Goal: Task Accomplishment & Management: Manage account settings

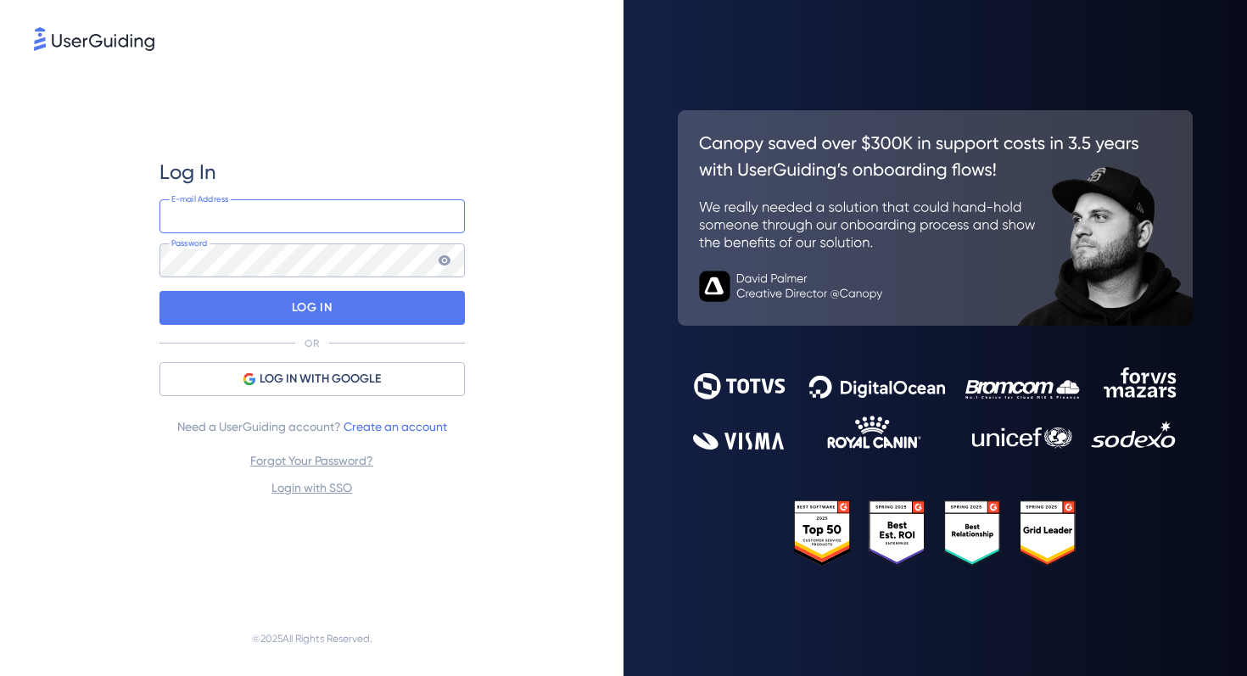
click at [226, 216] on input "email" at bounding box center [311, 216] width 305 height 34
type input "[EMAIL_ADDRESS][DOMAIN_NAME]"
click at [348, 325] on div "Log In [EMAIL_ADDRESS][DOMAIN_NAME] E-mail Address Password LOG IN OR LOG IN WI…" at bounding box center [311, 328] width 305 height 339
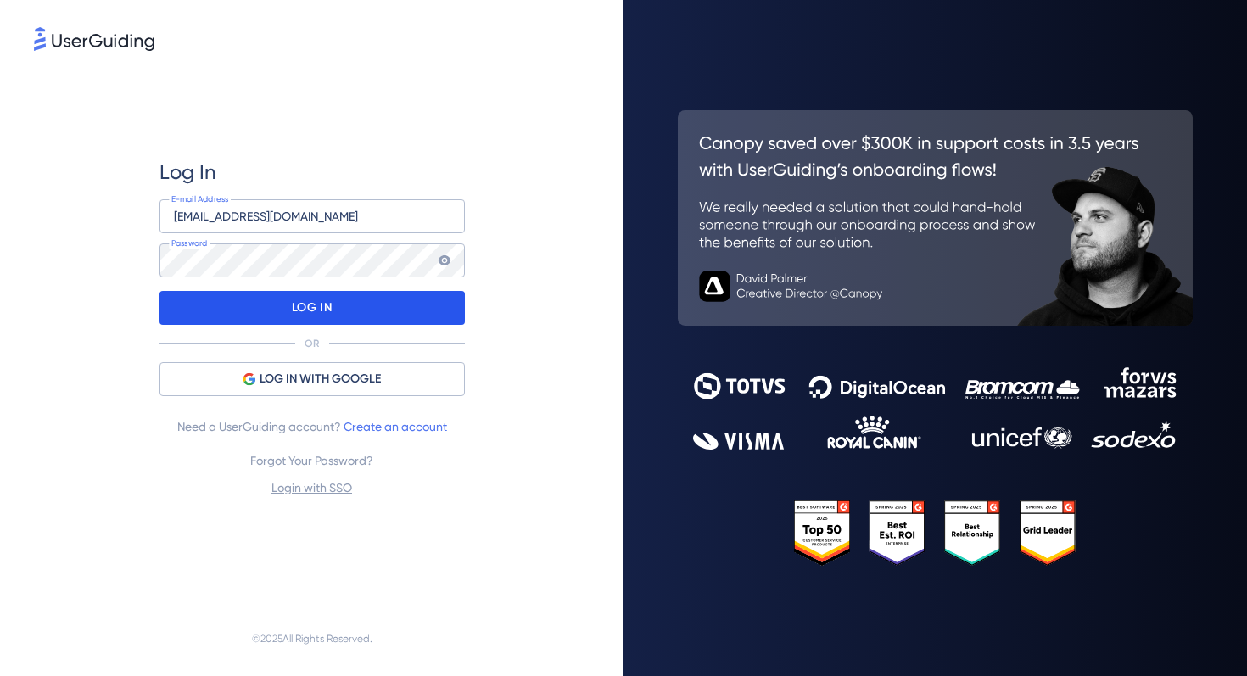
click at [336, 311] on div "LOG IN" at bounding box center [311, 308] width 305 height 34
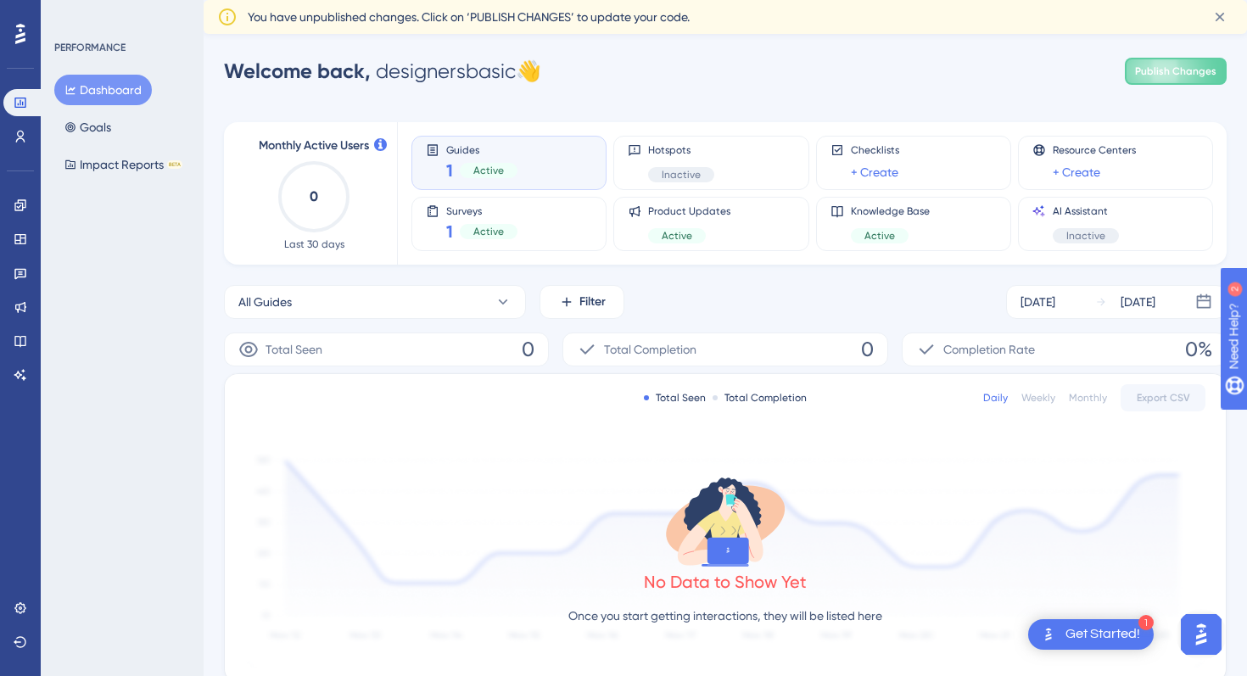
click at [26, 32] on div at bounding box center [20, 33] width 27 height 27
click at [19, 134] on icon at bounding box center [21, 137] width 14 height 14
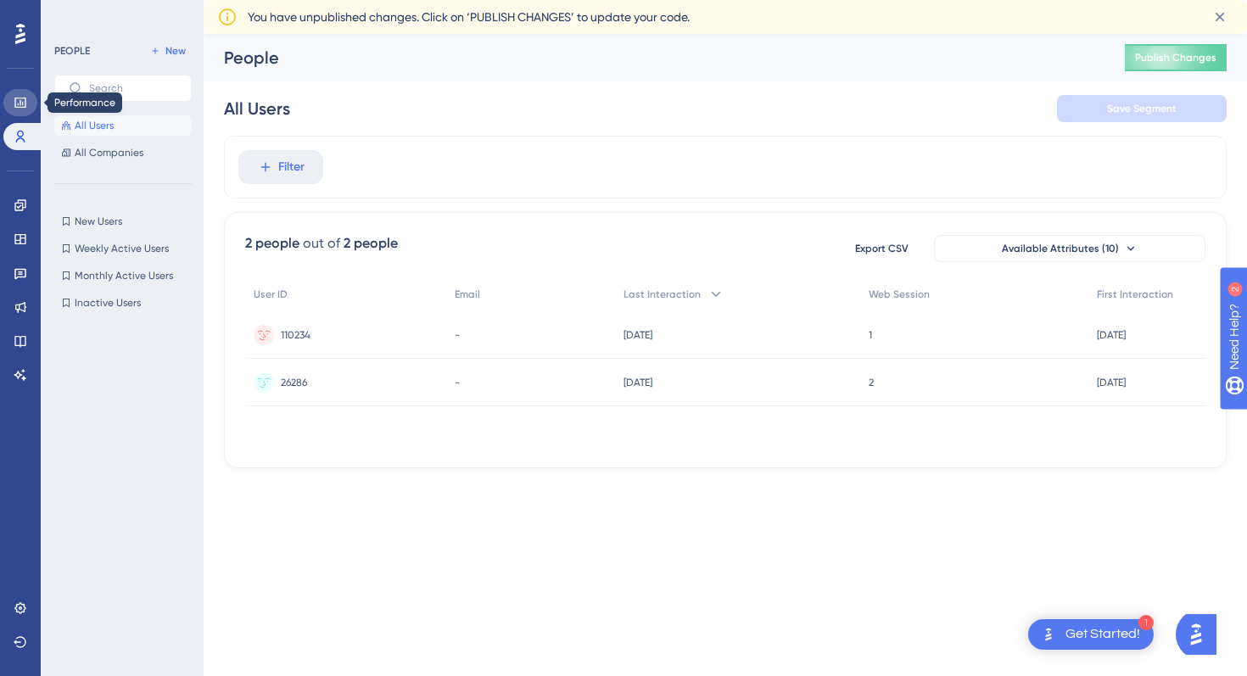
click at [23, 108] on icon at bounding box center [21, 103] width 14 height 14
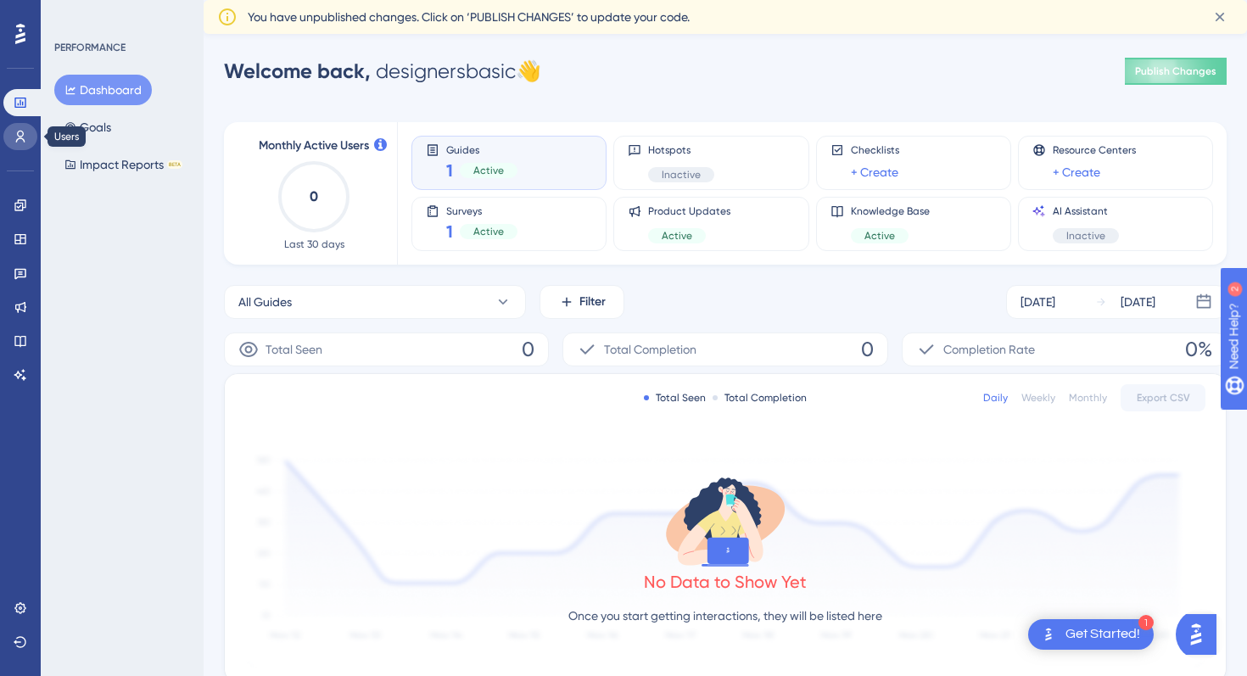
click at [23, 144] on link at bounding box center [20, 136] width 34 height 27
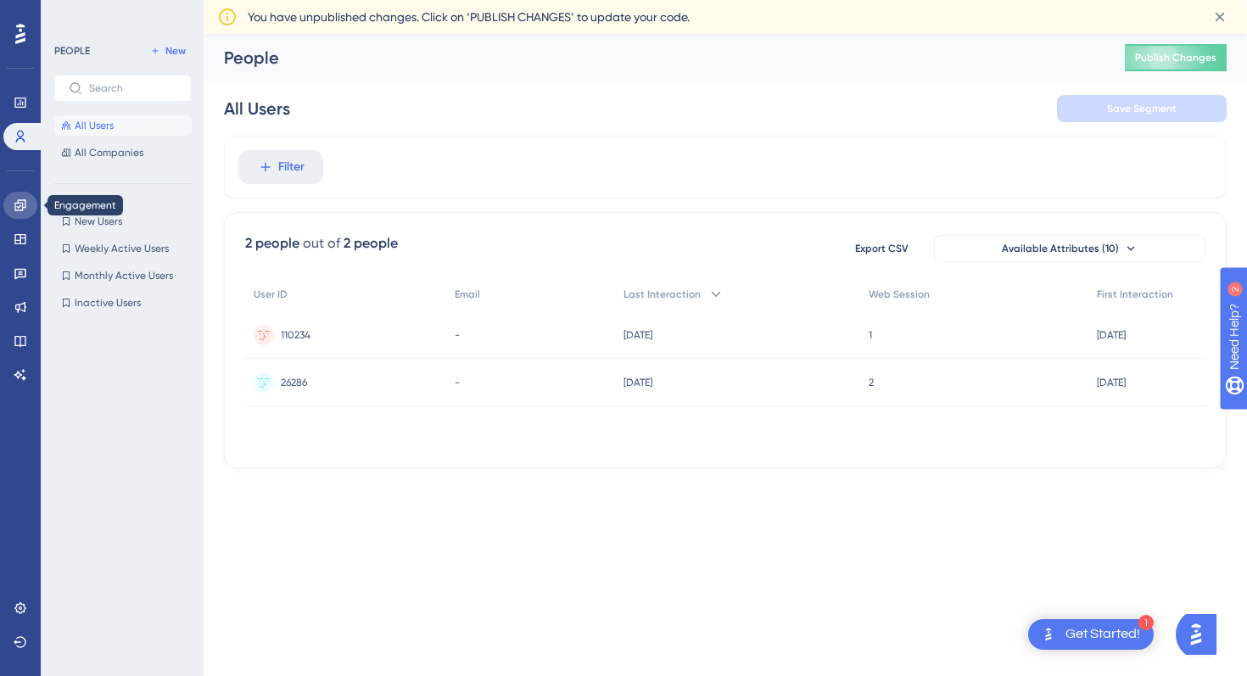
click at [23, 193] on link at bounding box center [20, 205] width 34 height 27
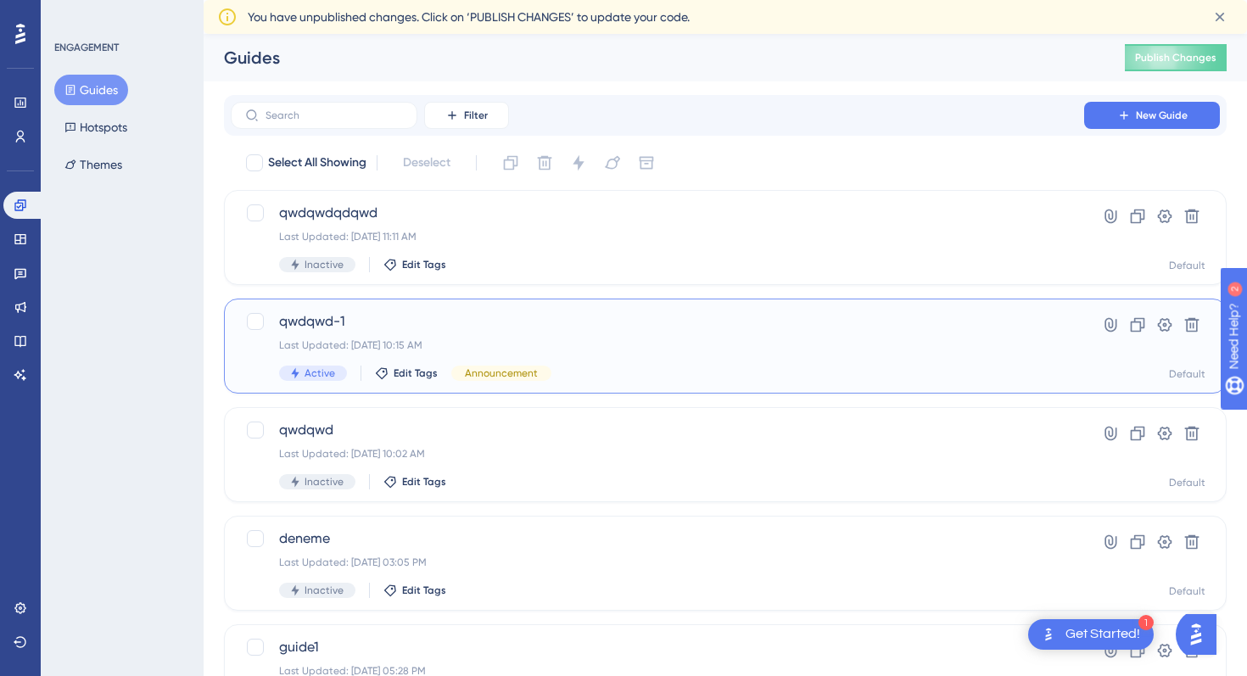
click at [758, 339] on div "Last Updated: Jun 20 2025, 10:15 AM" at bounding box center [657, 346] width 757 height 14
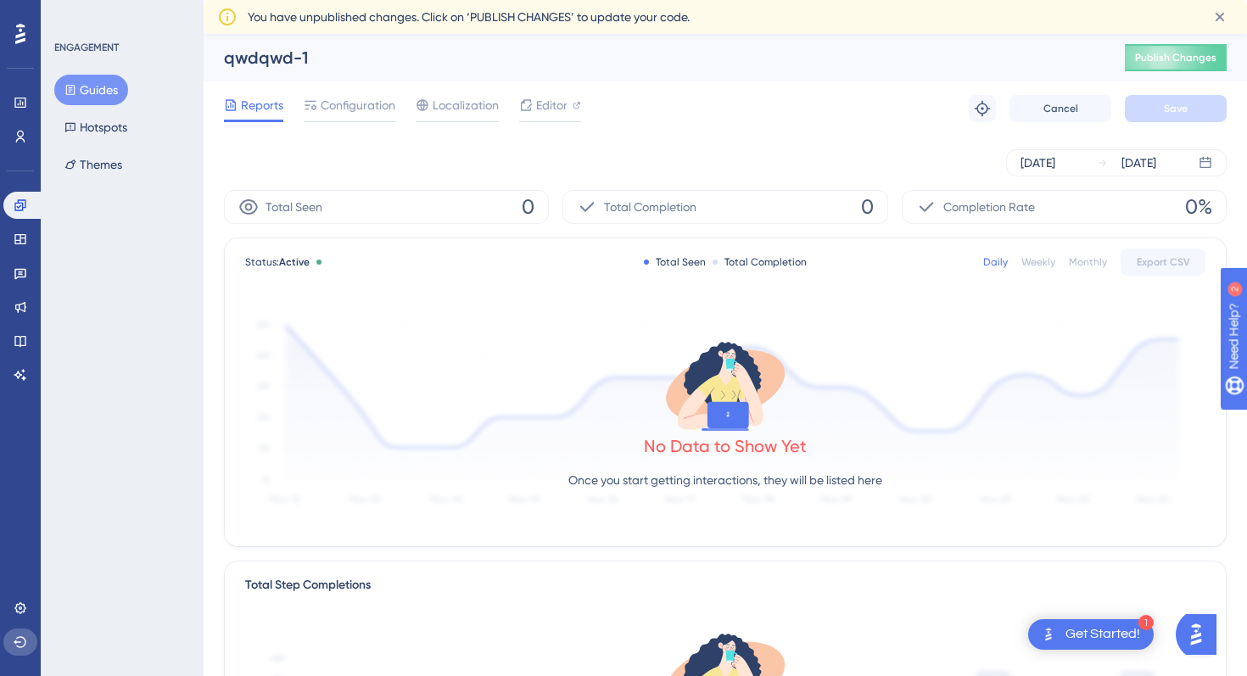
click at [15, 652] on button at bounding box center [20, 642] width 34 height 27
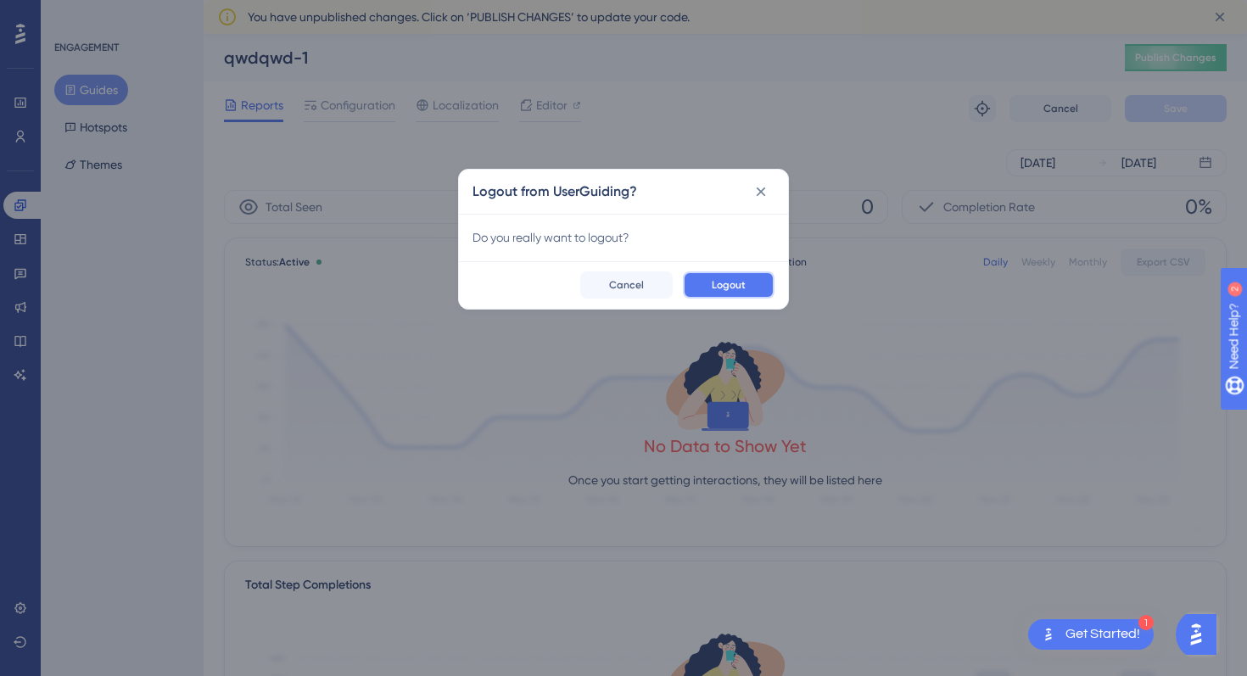
click at [730, 294] on button "Logout" at bounding box center [729, 284] width 92 height 27
